Goal: Task Accomplishment & Management: Complete application form

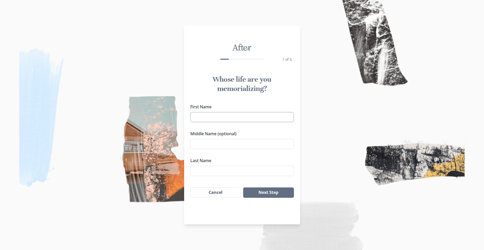
click at [242, 121] on input "First Name" at bounding box center [241, 117] width 103 height 10
type input "[PERSON_NAME]"
click at [265, 195] on button "Next Step" at bounding box center [268, 193] width 50 height 10
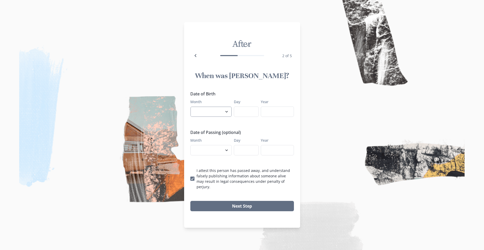
click at [190, 107] on select "January February March April May June July August September October November De…" at bounding box center [210, 112] width 41 height 10
select select "7"
click option "July" at bounding box center [0, 0] width 0 height 0
click at [257, 115] on input "Day" at bounding box center [246, 112] width 25 height 10
type input "16"
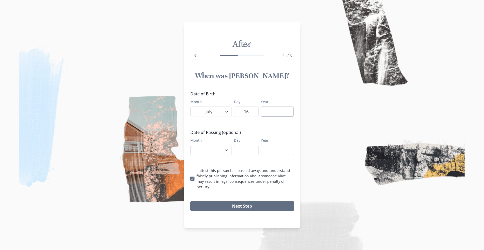
click at [263, 114] on input "Year" at bounding box center [277, 112] width 33 height 10
type input "1952"
click at [190, 145] on select "January February March April May June July August September October November De…" at bounding box center [210, 150] width 41 height 10
select select "8"
click option "August" at bounding box center [0, 0] width 0 height 0
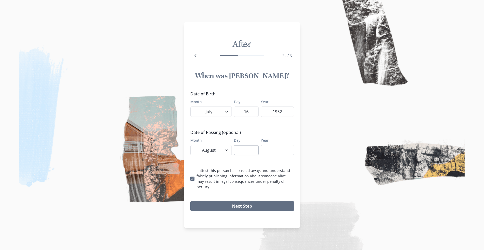
click at [243, 150] on input "Day" at bounding box center [246, 150] width 25 height 10
type input "14"
click at [268, 153] on input "Year" at bounding box center [277, 150] width 33 height 10
type input "2025"
click at [246, 203] on button "Next Step" at bounding box center [241, 206] width 103 height 10
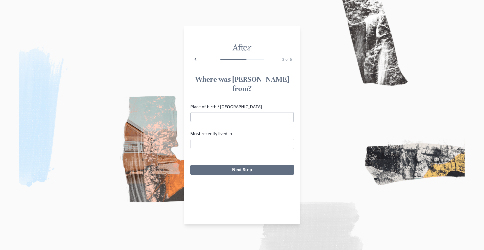
click at [236, 112] on input "Place of birth / [GEOGRAPHIC_DATA]" at bounding box center [241, 117] width 103 height 10
click at [225, 117] on li "[GEOGRAPHIC_DATA], [GEOGRAPHIC_DATA]" at bounding box center [241, 117] width 101 height 8
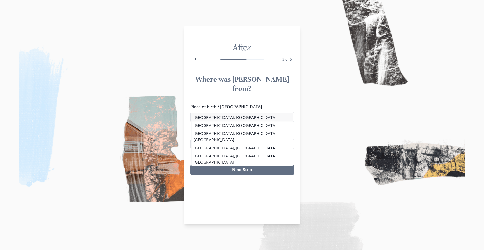
type input "[GEOGRAPHIC_DATA], [GEOGRAPHIC_DATA]"
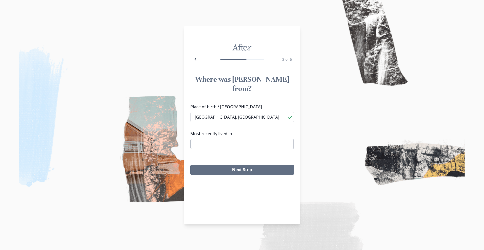
click at [236, 139] on input "Most recently lived in" at bounding box center [241, 144] width 103 height 10
click at [223, 145] on li "[GEOGRAPHIC_DATA], [GEOGRAPHIC_DATA]" at bounding box center [241, 144] width 103 height 8
type input "[GEOGRAPHIC_DATA], [GEOGRAPHIC_DATA]"
click at [230, 161] on div "Next Step" at bounding box center [242, 170] width 116 height 19
click at [236, 165] on button "Next Step" at bounding box center [241, 170] width 103 height 10
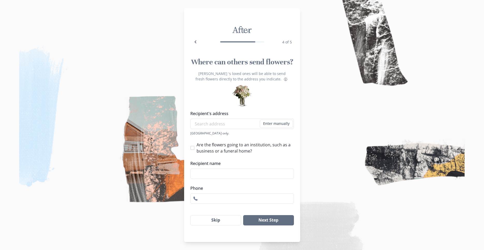
scroll to position [0, 0]
click at [207, 220] on button "Skip" at bounding box center [215, 220] width 51 height 10
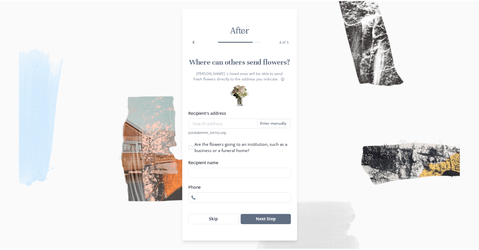
scroll to position [0, 0]
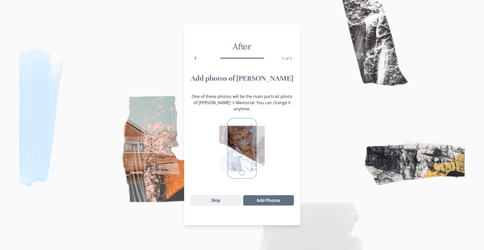
click at [224, 198] on button "Skip" at bounding box center [215, 200] width 51 height 10
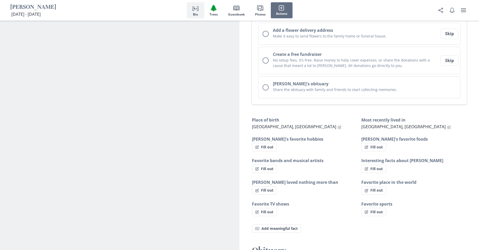
scroll to position [317, 0]
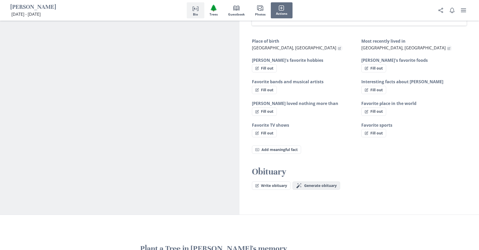
click at [310, 184] on span "Generate obituary" at bounding box center [320, 186] width 33 height 4
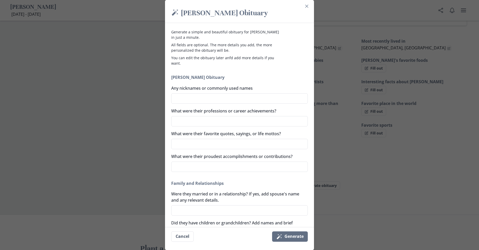
scroll to position [34, 0]
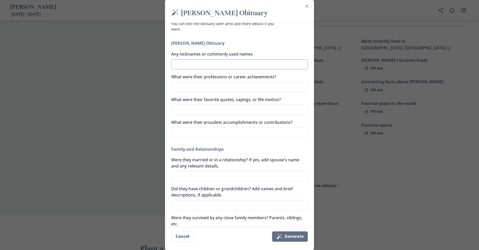
click at [234, 66] on textarea "Any nicknames or commonly used names" at bounding box center [239, 64] width 137 height 10
click at [233, 86] on textarea "What were their professions or career achievements?" at bounding box center [239, 87] width 137 height 10
click at [310, 5] on button "Close" at bounding box center [307, 6] width 8 height 8
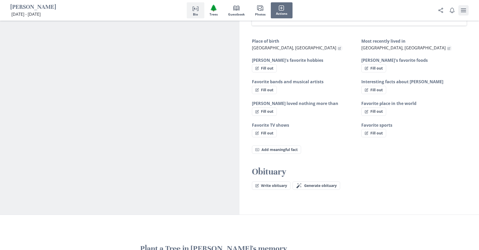
click at [468, 14] on button "user menu" at bounding box center [463, 10] width 10 height 10
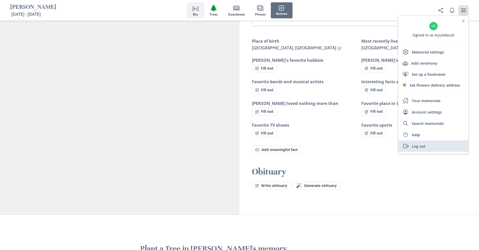
click at [424, 143] on link "Exit Log out" at bounding box center [433, 145] width 70 height 11
